Goal: Communication & Community: Answer question/provide support

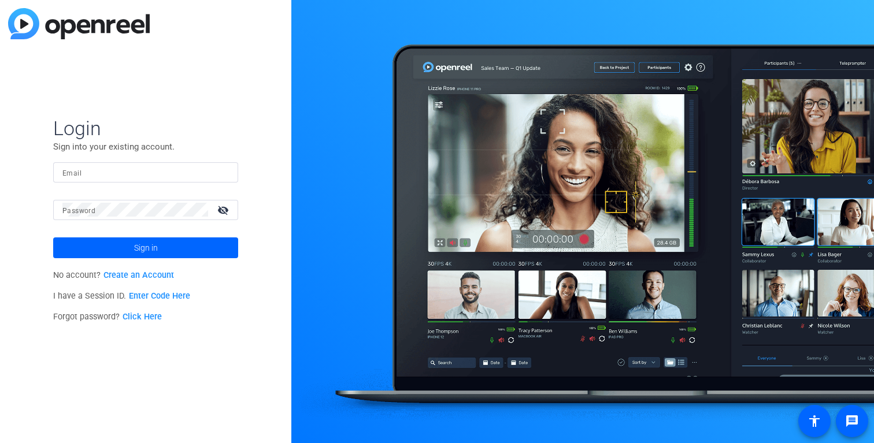
type input "video@gambitstrategies.com"
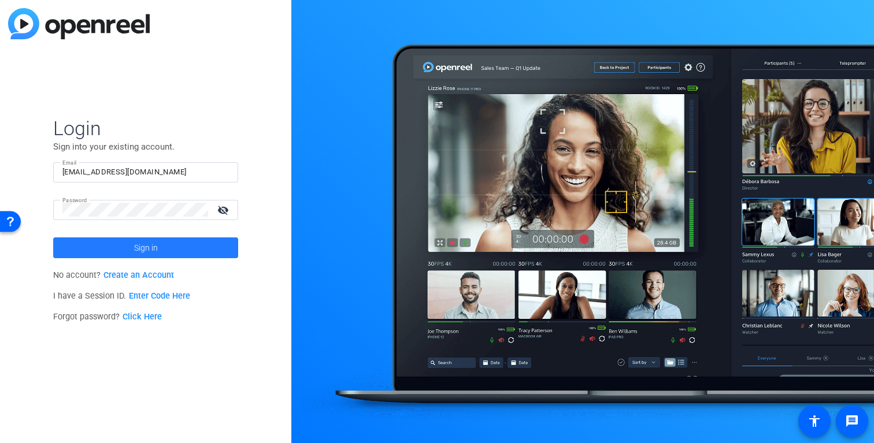
click at [206, 249] on span at bounding box center [145, 248] width 185 height 28
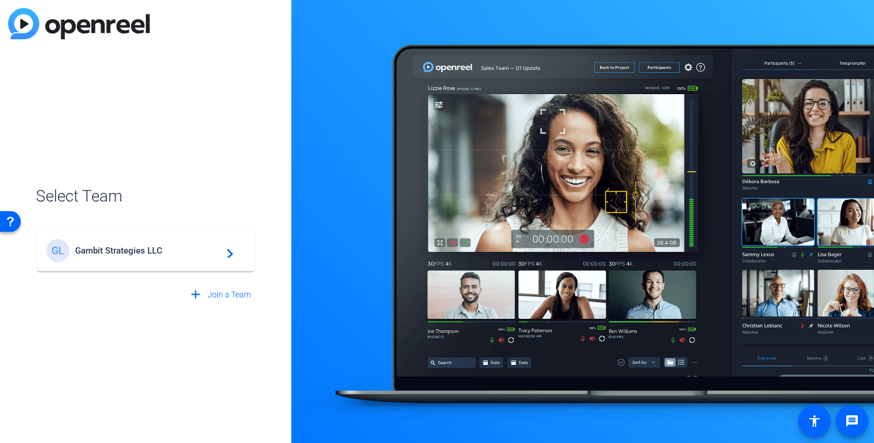
click at [206, 249] on span "Gambit Strategies LLC" at bounding box center [147, 251] width 144 height 10
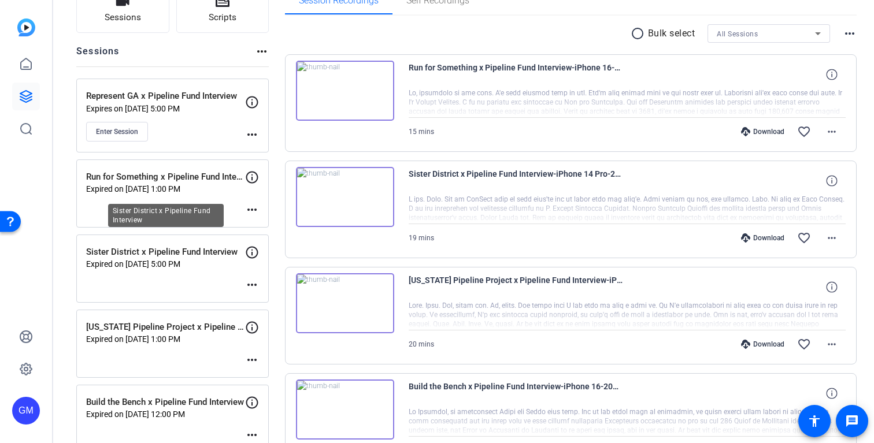
scroll to position [91, 0]
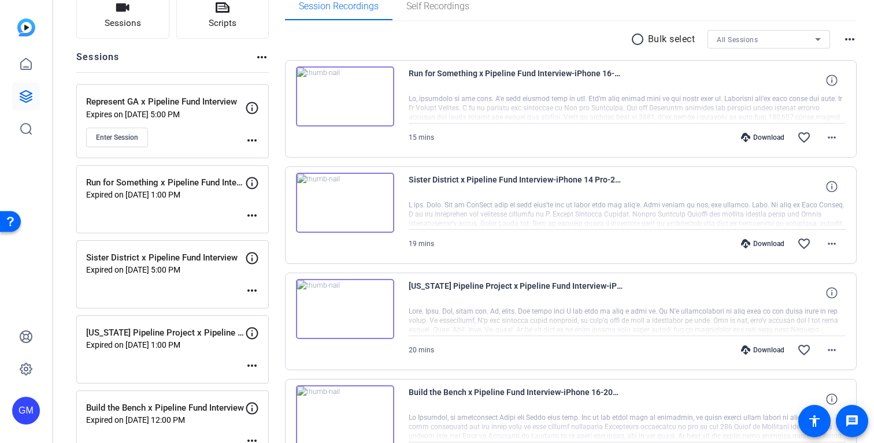
click at [248, 139] on mat-icon "more_horiz" at bounding box center [252, 141] width 14 height 14
click at [281, 157] on span "Edit Session" at bounding box center [280, 157] width 53 height 14
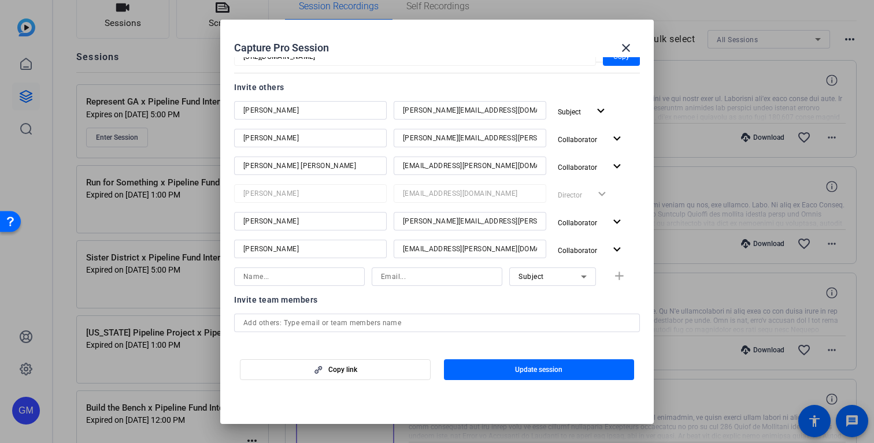
scroll to position [140, 0]
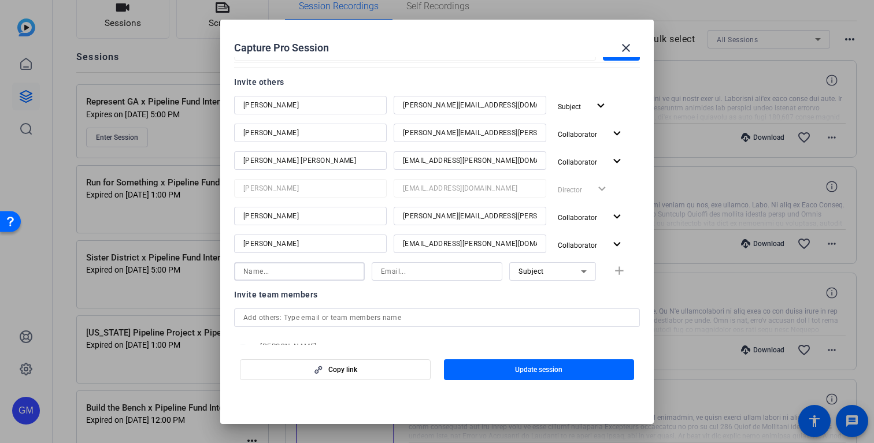
click at [275, 269] on input at bounding box center [299, 272] width 112 height 14
type input "Germain McCarthy"
click at [420, 268] on input at bounding box center [437, 272] width 112 height 14
type input "germain.mccarthy@gambitstrategies.com"
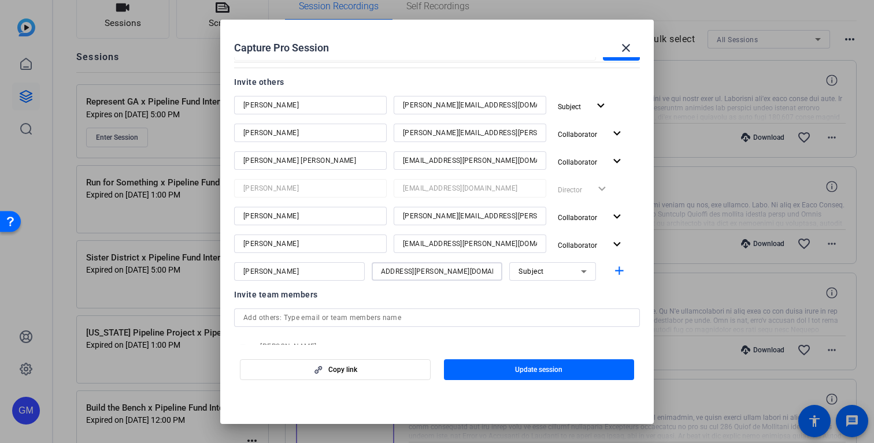
scroll to position [0, 0]
click at [549, 270] on div "Subject" at bounding box center [549, 271] width 62 height 14
click at [528, 294] on span "Collaborator" at bounding box center [539, 295] width 42 height 14
click at [617, 265] on mat-icon "add" at bounding box center [619, 271] width 14 height 14
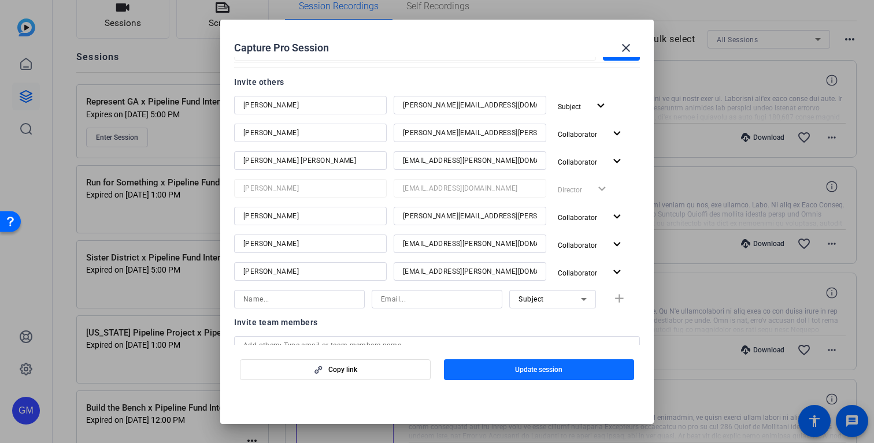
click at [540, 366] on span "Update session" at bounding box center [538, 369] width 47 height 9
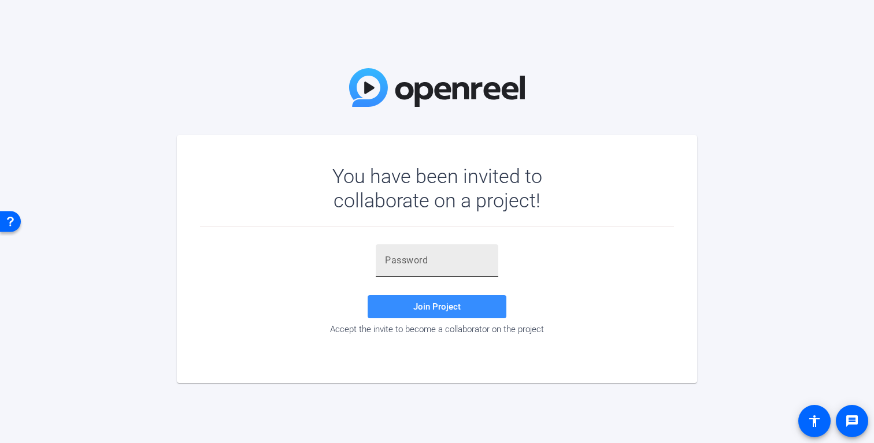
click at [429, 261] on input "text" at bounding box center [437, 261] width 104 height 14
paste input "M##yqo"
type input "M##yqo"
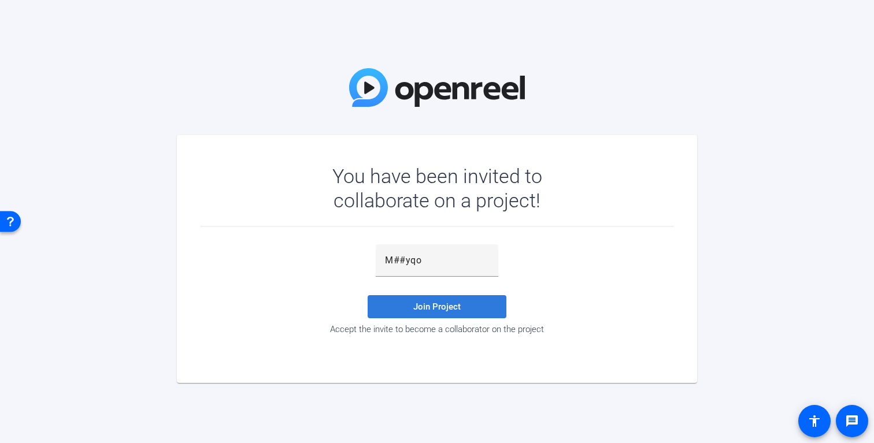
click at [418, 301] on span at bounding box center [437, 307] width 139 height 28
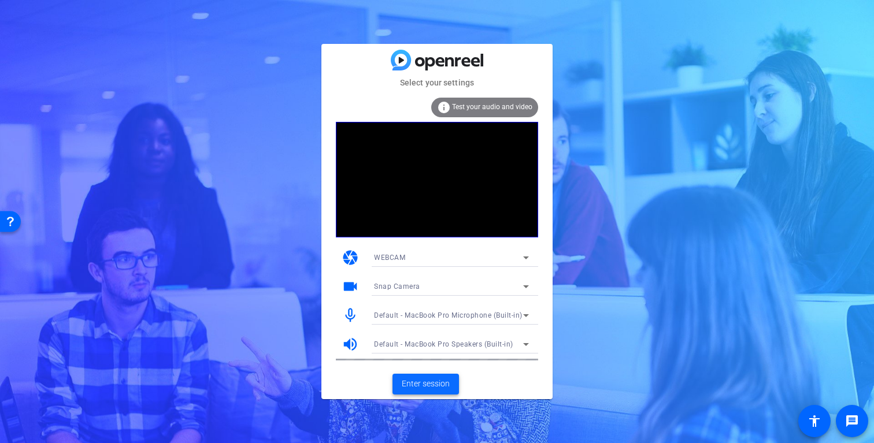
click at [420, 381] on span "Enter session" at bounding box center [426, 384] width 48 height 12
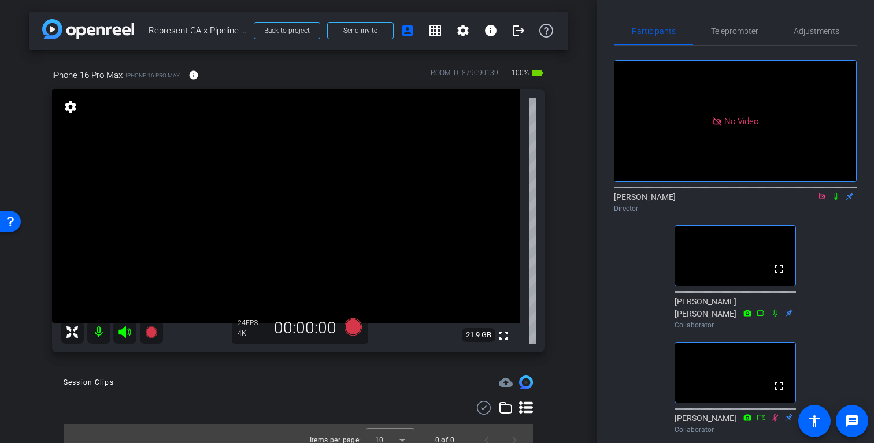
click at [836, 192] on icon at bounding box center [835, 196] width 9 height 8
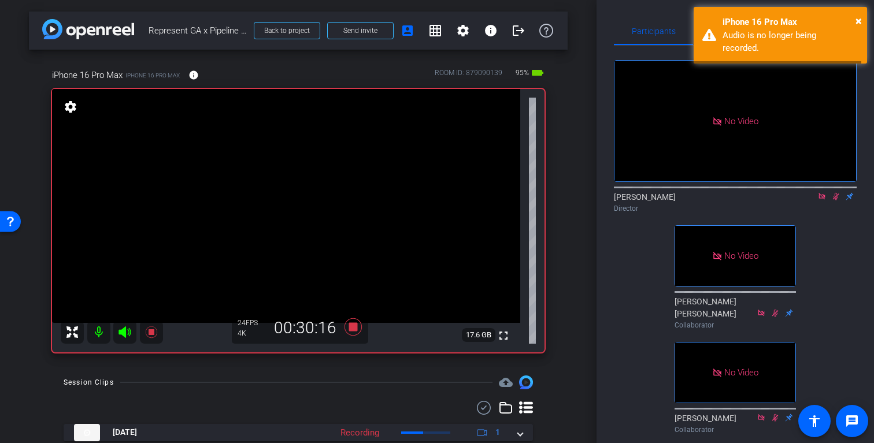
click at [562, 142] on div "iPhone 16 Pro Max iPhone 16 Pro Max info ROOM ID: 879090139 95% battery_std ful…" at bounding box center [298, 207] width 539 height 314
click at [857, 18] on span "×" at bounding box center [858, 21] width 6 height 14
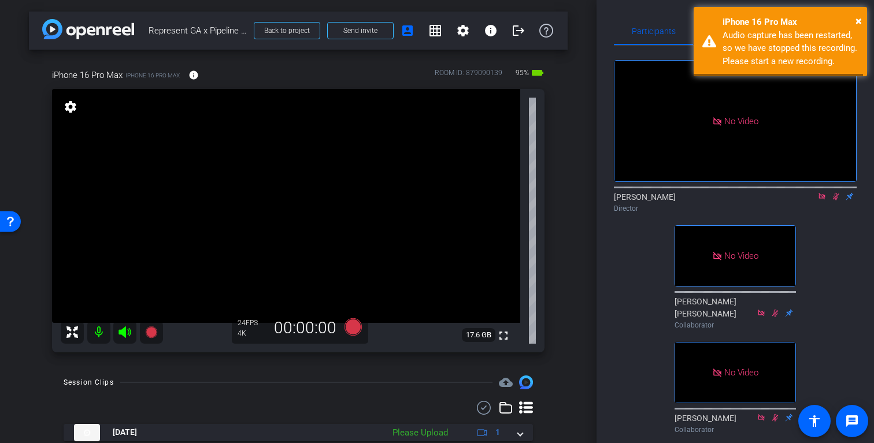
click at [834, 201] on icon at bounding box center [835, 196] width 9 height 8
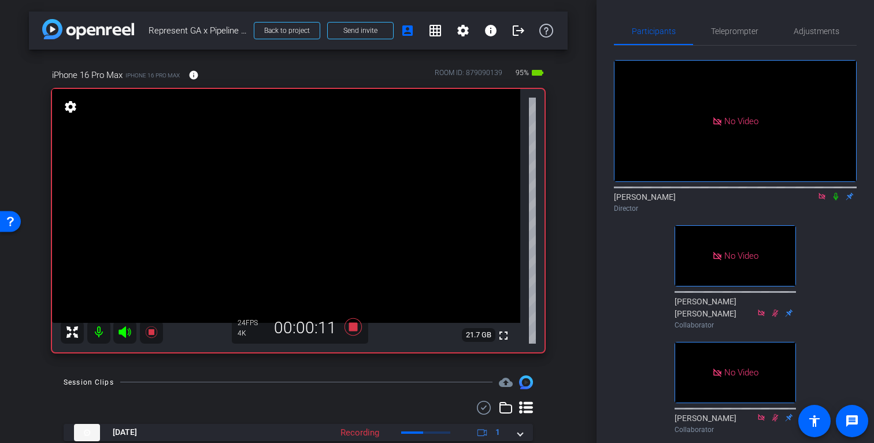
click at [835, 201] on icon at bounding box center [835, 196] width 9 height 8
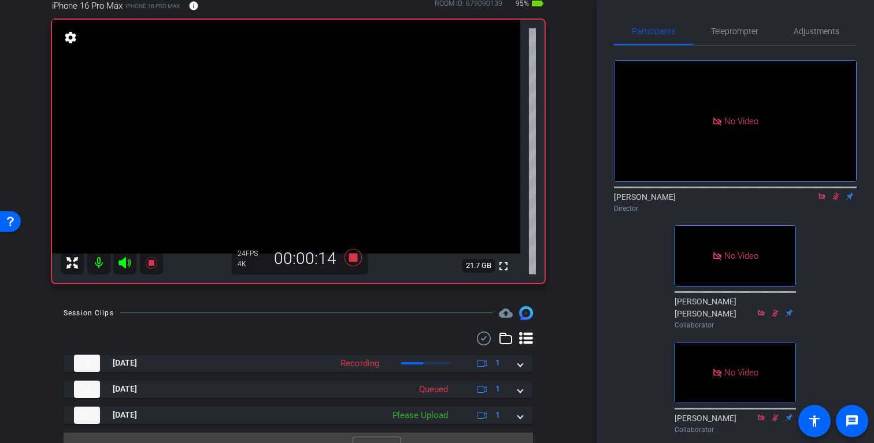
scroll to position [91, 0]
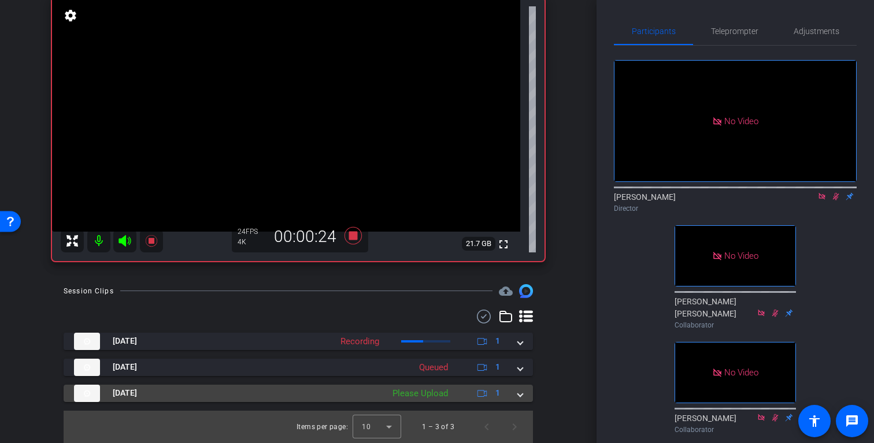
click at [424, 390] on div "Please Upload" at bounding box center [420, 393] width 67 height 13
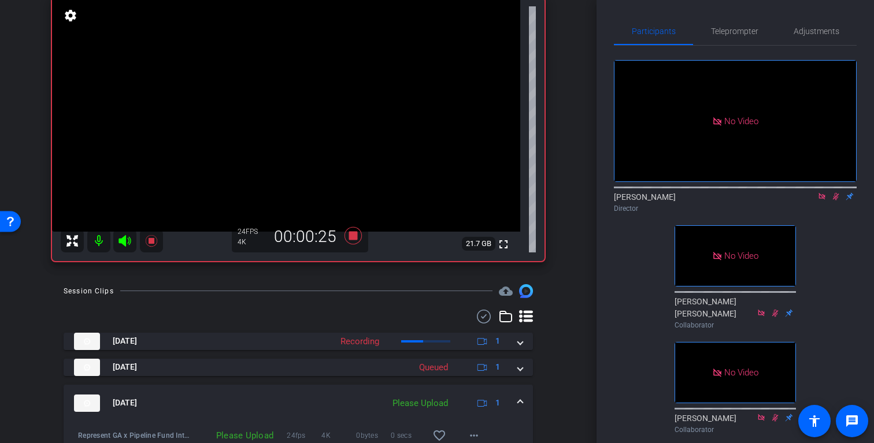
scroll to position [151, 0]
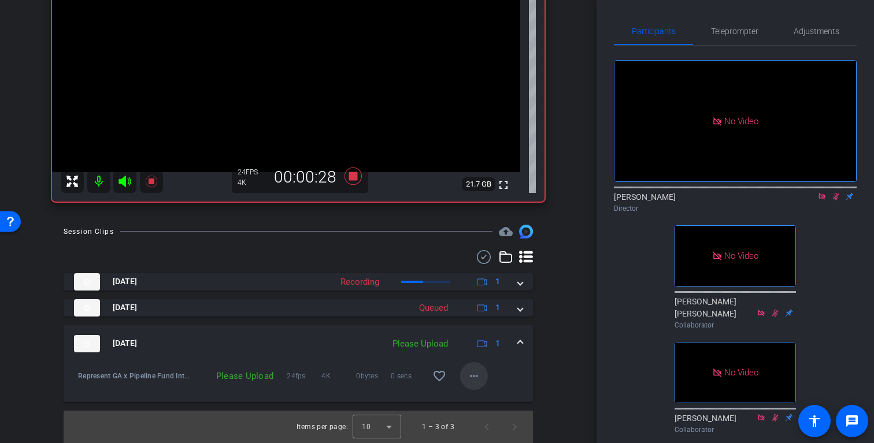
click at [469, 381] on mat-icon "more_horiz" at bounding box center [474, 376] width 14 height 14
click at [487, 397] on span "Upload" at bounding box center [492, 401] width 46 height 14
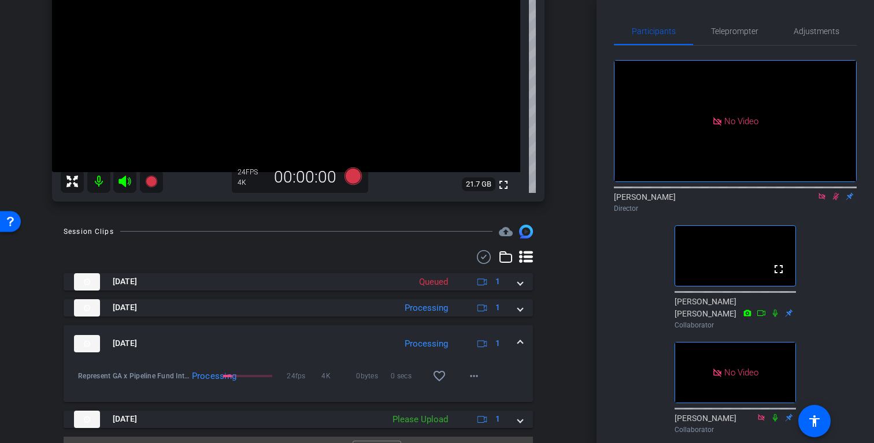
click at [835, 201] on icon at bounding box center [836, 197] width 6 height 8
click at [564, 154] on div "iPhone 16 Pro Max iPhone 16 Pro Max info ROOM ID: 879090139 90% battery_std ful…" at bounding box center [298, 56] width 539 height 314
